Goal: Information Seeking & Learning: Learn about a topic

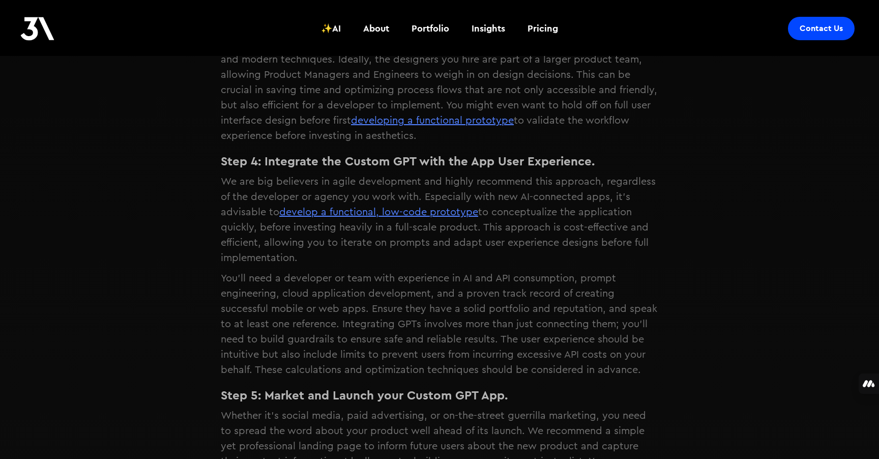
scroll to position [1369, 0]
click at [28, 36] on img at bounding box center [37, 29] width 34 height 24
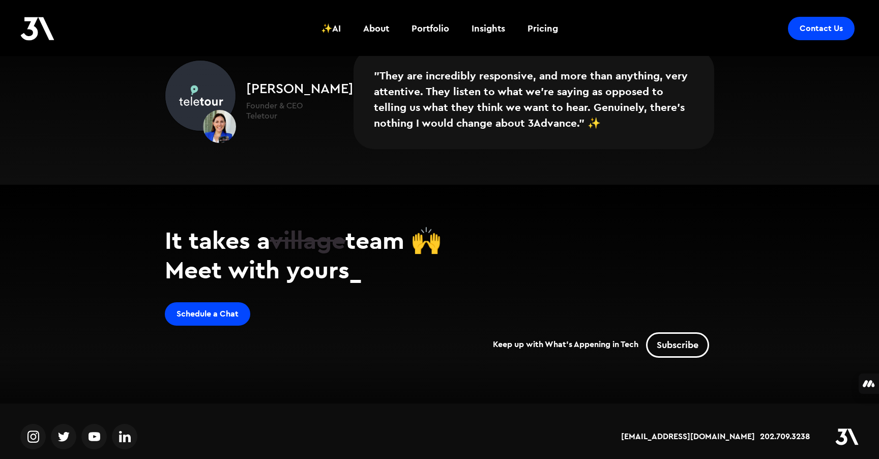
scroll to position [1762, 0]
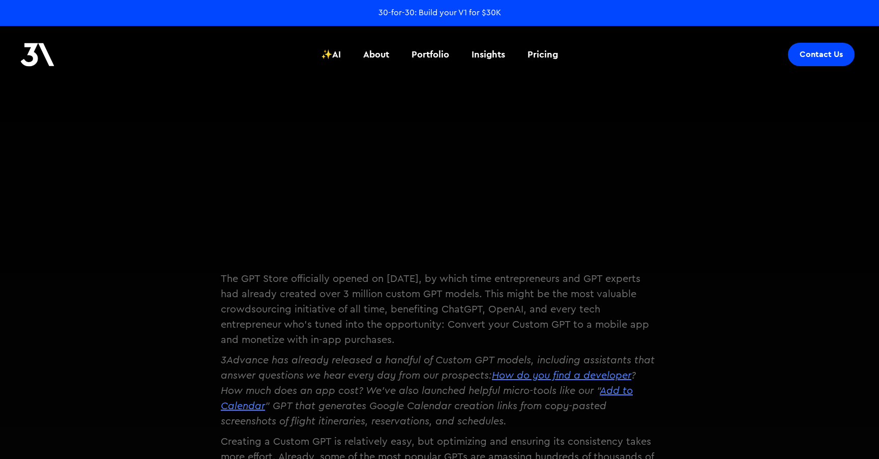
scroll to position [1305, 0]
